Goal: Task Accomplishment & Management: Manage account settings

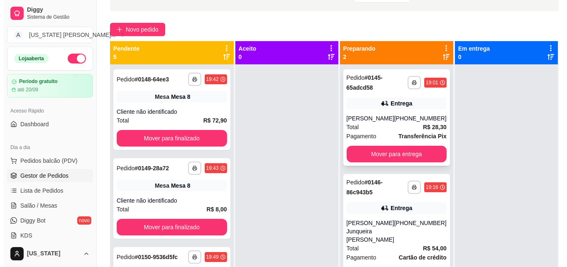
scroll to position [52, 0]
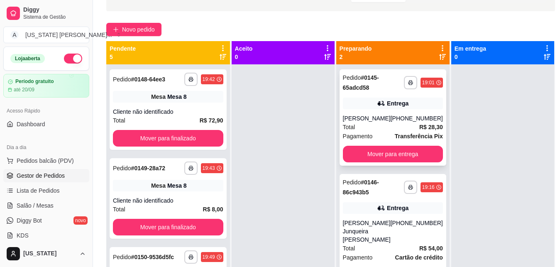
click at [387, 113] on div "**********" at bounding box center [393, 117] width 107 height 96
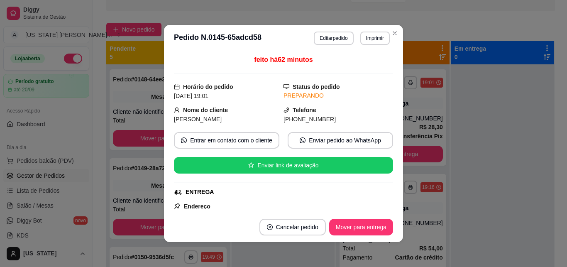
scroll to position [255, 0]
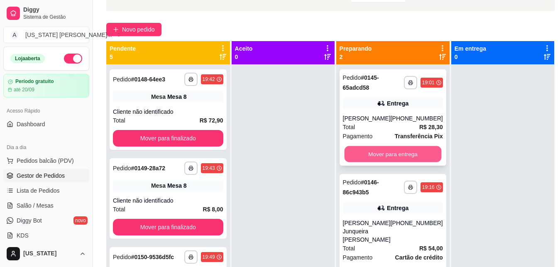
click at [392, 153] on button "Mover para entrega" at bounding box center [392, 154] width 97 height 16
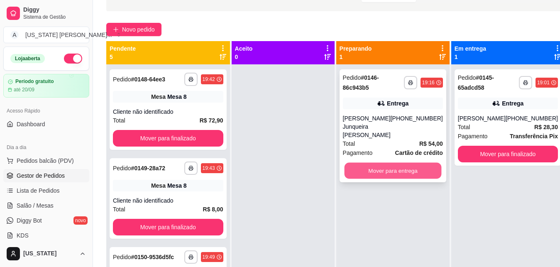
click at [387, 164] on button "Mover para entrega" at bounding box center [392, 171] width 97 height 16
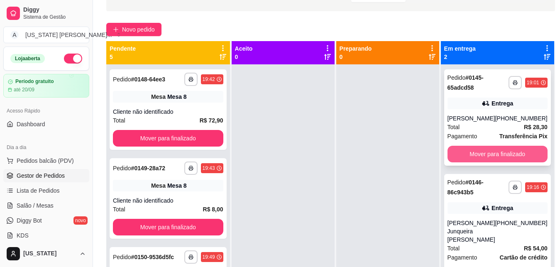
click at [469, 155] on button "Mover para finalizado" at bounding box center [498, 154] width 100 height 17
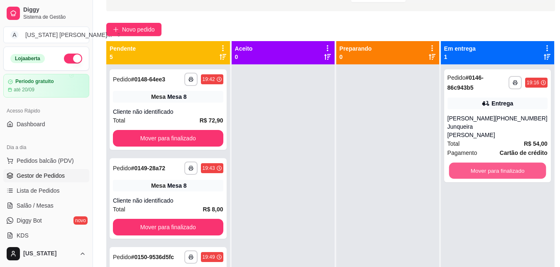
click at [469, 163] on button "Mover para finalizado" at bounding box center [497, 171] width 97 height 16
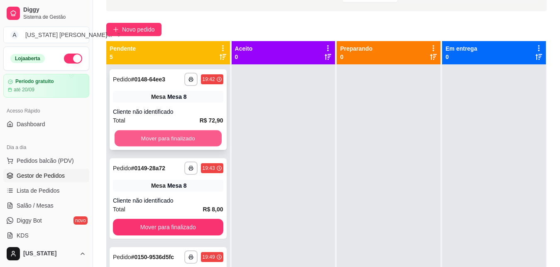
click at [178, 139] on button "Mover para finalizado" at bounding box center [168, 138] width 107 height 16
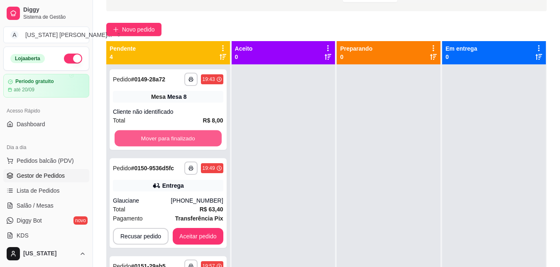
click at [178, 139] on button "Mover para finalizado" at bounding box center [168, 138] width 107 height 16
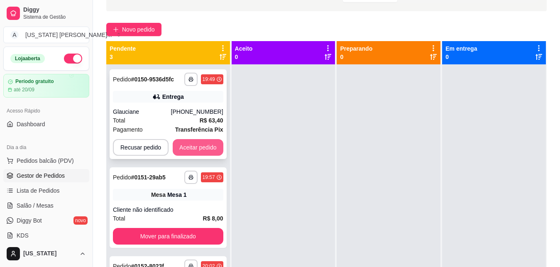
click at [196, 148] on button "Aceitar pedido" at bounding box center [198, 147] width 51 height 17
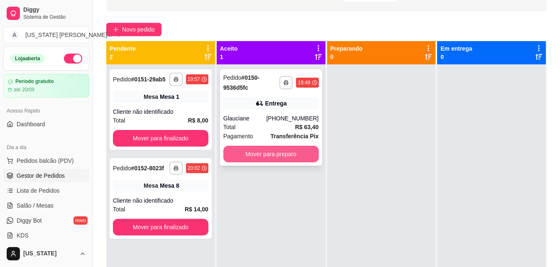
click at [262, 154] on button "Mover para preparo" at bounding box center [271, 154] width 96 height 17
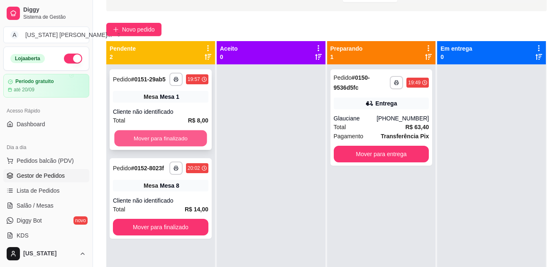
click at [183, 133] on button "Mover para finalizado" at bounding box center [160, 138] width 93 height 16
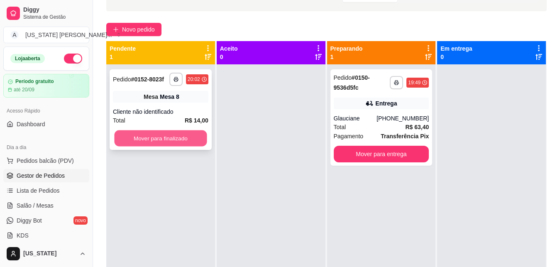
click at [169, 131] on button "Mover para finalizado" at bounding box center [160, 138] width 93 height 16
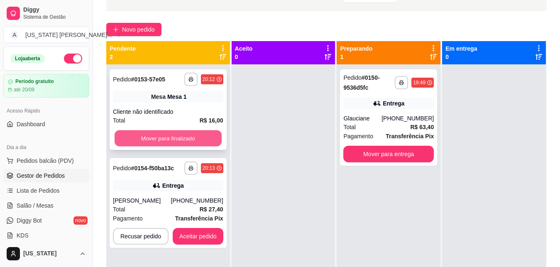
click at [175, 140] on button "Mover para finalizado" at bounding box center [168, 138] width 107 height 16
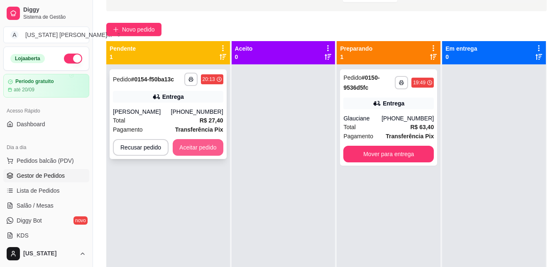
click at [201, 147] on button "Aceitar pedido" at bounding box center [198, 147] width 51 height 17
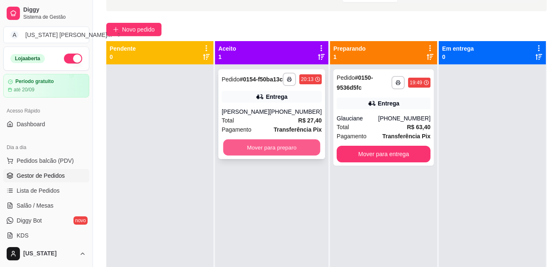
click at [265, 156] on button "Mover para preparo" at bounding box center [271, 148] width 97 height 16
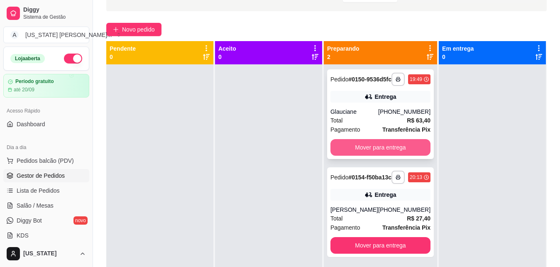
click at [351, 156] on button "Mover para entrega" at bounding box center [381, 147] width 100 height 17
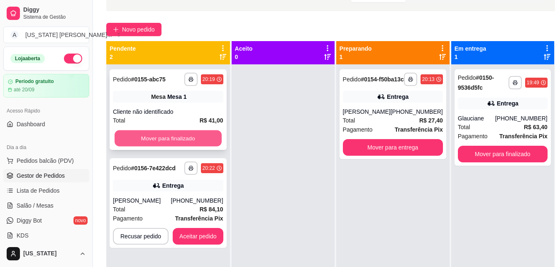
click at [176, 133] on button "Mover para finalizado" at bounding box center [168, 138] width 107 height 16
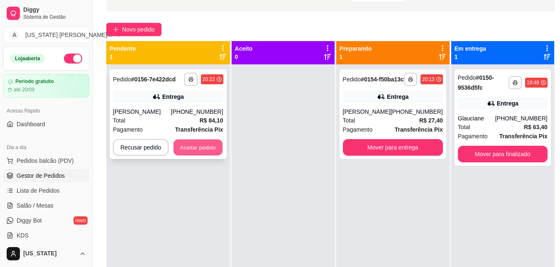
click at [195, 151] on button "Aceitar pedido" at bounding box center [198, 148] width 49 height 16
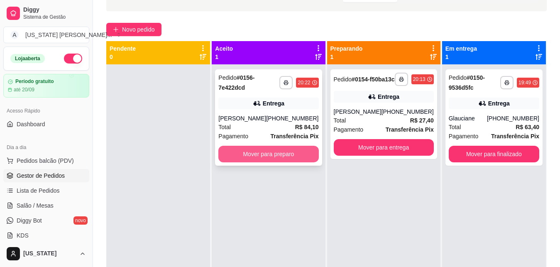
click at [279, 153] on button "Mover para preparo" at bounding box center [268, 154] width 100 height 17
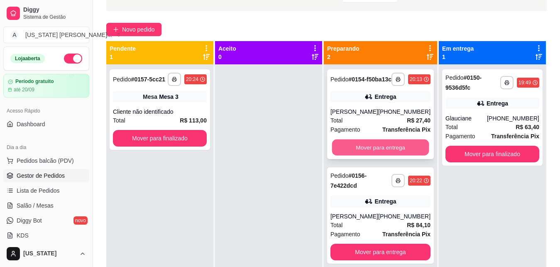
click at [380, 156] on button "Mover para entrega" at bounding box center [380, 148] width 97 height 16
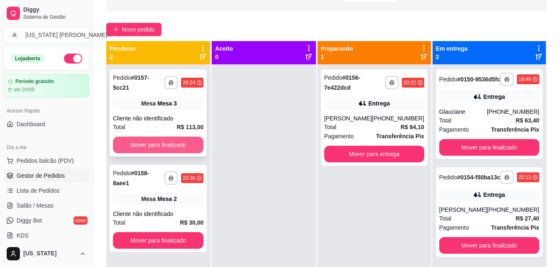
click at [172, 137] on button "Mover para finalizado" at bounding box center [158, 145] width 91 height 17
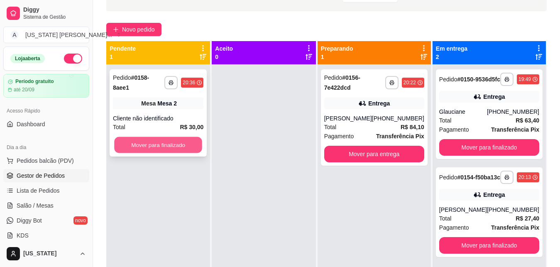
click at [176, 139] on button "Mover para finalizado" at bounding box center [158, 145] width 88 height 16
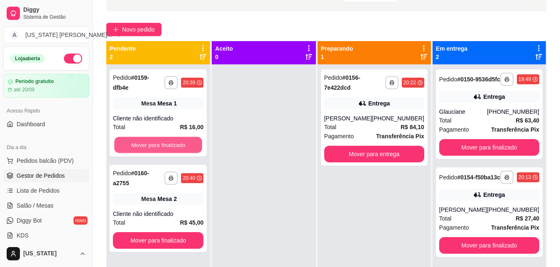
click at [176, 139] on button "Mover para finalizado" at bounding box center [158, 145] width 88 height 16
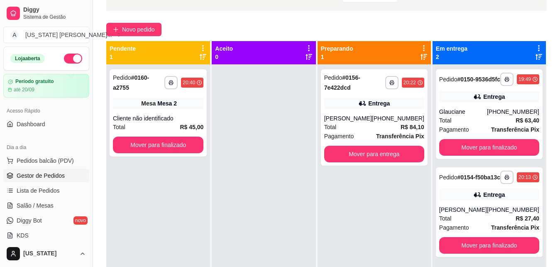
click at [176, 139] on button "Mover para finalizado" at bounding box center [158, 145] width 91 height 17
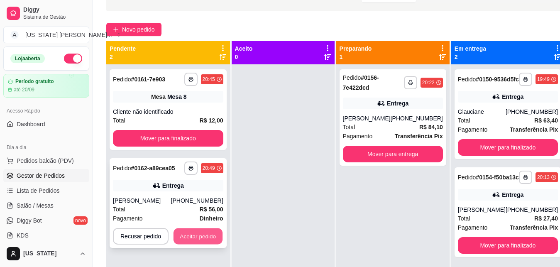
click at [197, 240] on button "Aceitar pedido" at bounding box center [198, 236] width 49 height 16
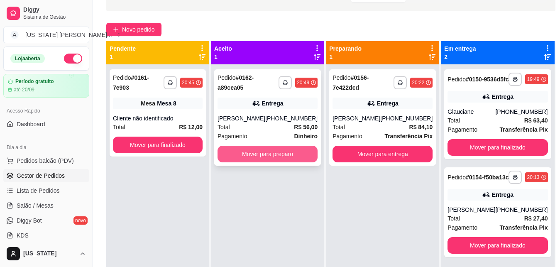
click at [277, 152] on button "Mover para preparo" at bounding box center [268, 154] width 100 height 17
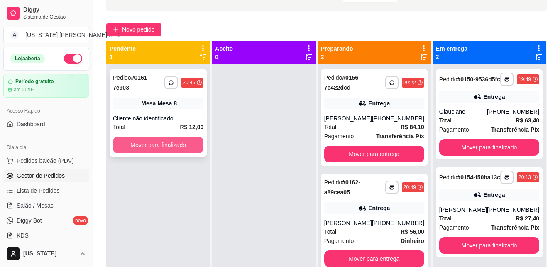
click at [174, 138] on button "Mover para finalizado" at bounding box center [158, 145] width 91 height 17
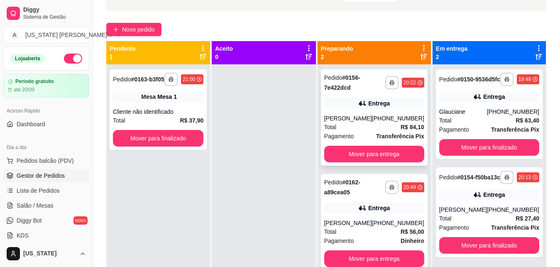
click at [371, 131] on div "Total R$ 84,10" at bounding box center [374, 126] width 100 height 9
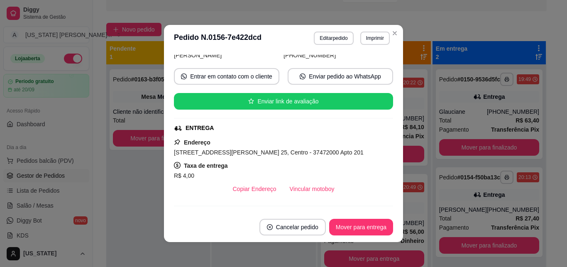
scroll to position [63, 0]
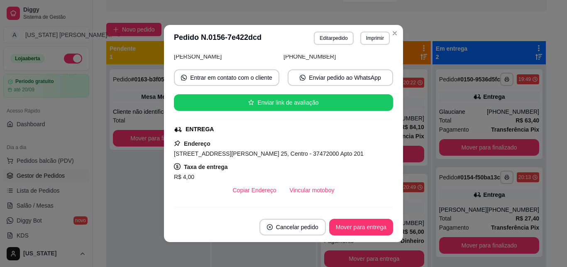
click at [382, 111] on div "feito há 38 minutos Horário do pedido [DATE] 20:22 Status do pedido PREPARANDO …" at bounding box center [283, 132] width 219 height 154
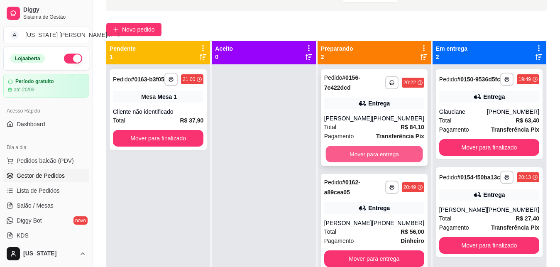
click at [385, 150] on button "Mover para entrega" at bounding box center [374, 154] width 97 height 16
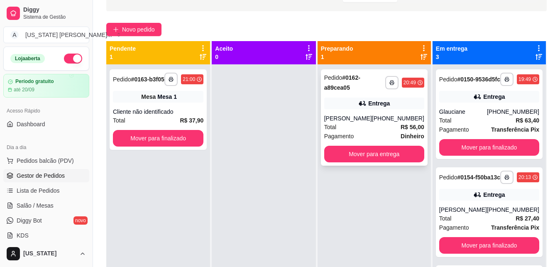
click at [382, 125] on div "Total R$ 56,00" at bounding box center [374, 126] width 100 height 9
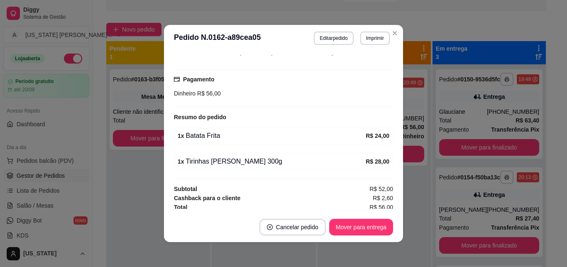
scroll to position [0, 0]
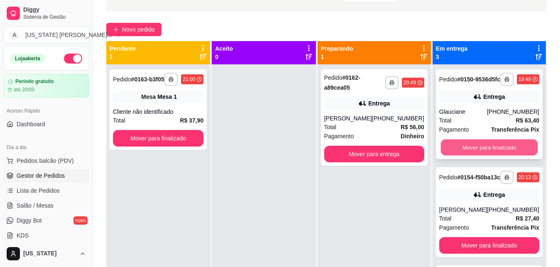
click at [444, 147] on button "Mover para finalizado" at bounding box center [489, 148] width 97 height 16
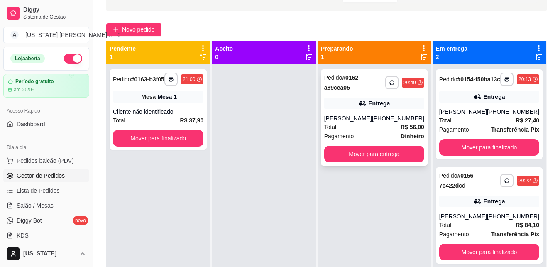
click at [402, 123] on span "R$ 56,00" at bounding box center [413, 126] width 24 height 9
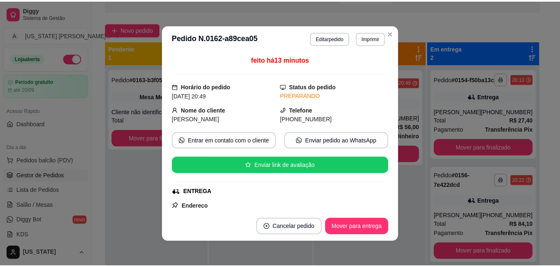
scroll to position [139, 0]
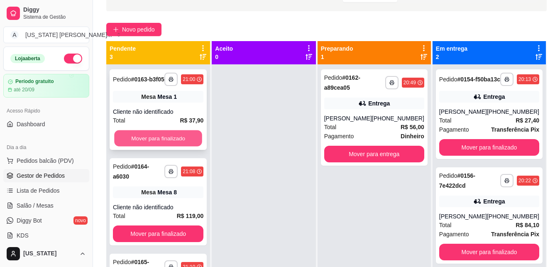
click at [175, 140] on button "Mover para finalizado" at bounding box center [158, 138] width 88 height 16
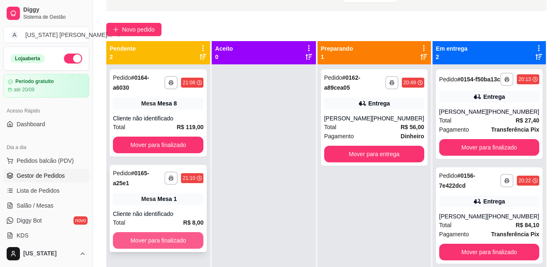
click at [168, 232] on button "Mover para finalizado" at bounding box center [158, 240] width 91 height 17
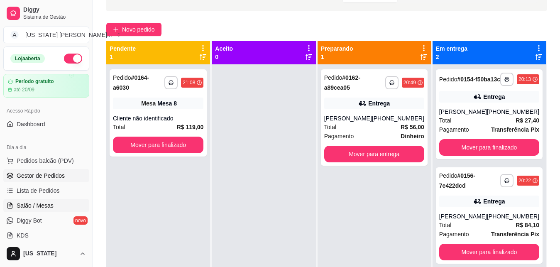
click at [38, 201] on link "Salão / Mesas" at bounding box center [46, 205] width 86 height 13
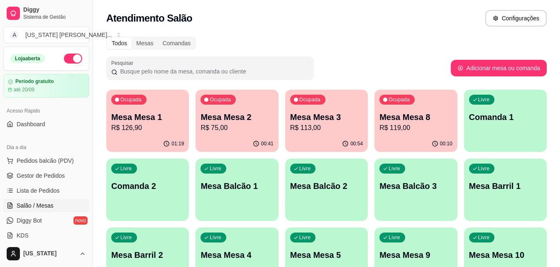
click at [302, 122] on p "Mesa Mesa 3" at bounding box center [326, 117] width 73 height 12
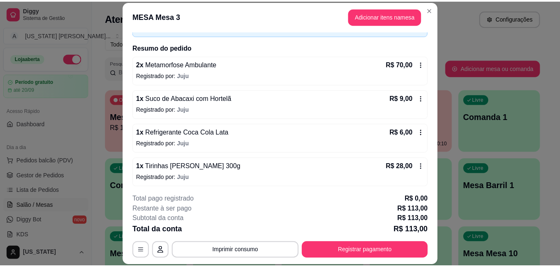
scroll to position [56, 0]
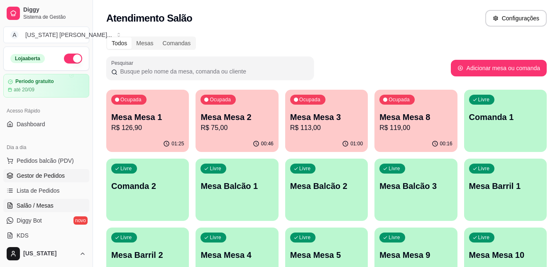
click at [44, 176] on span "Gestor de Pedidos" at bounding box center [41, 175] width 48 height 8
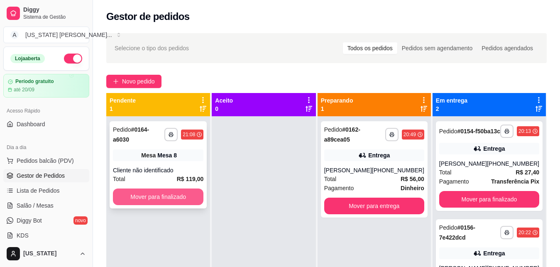
click at [134, 194] on button "Mover para finalizado" at bounding box center [158, 197] width 91 height 17
click at [154, 197] on button "Mover para finalizado" at bounding box center [158, 197] width 88 height 16
